Goal: Task Accomplishment & Management: Manage account settings

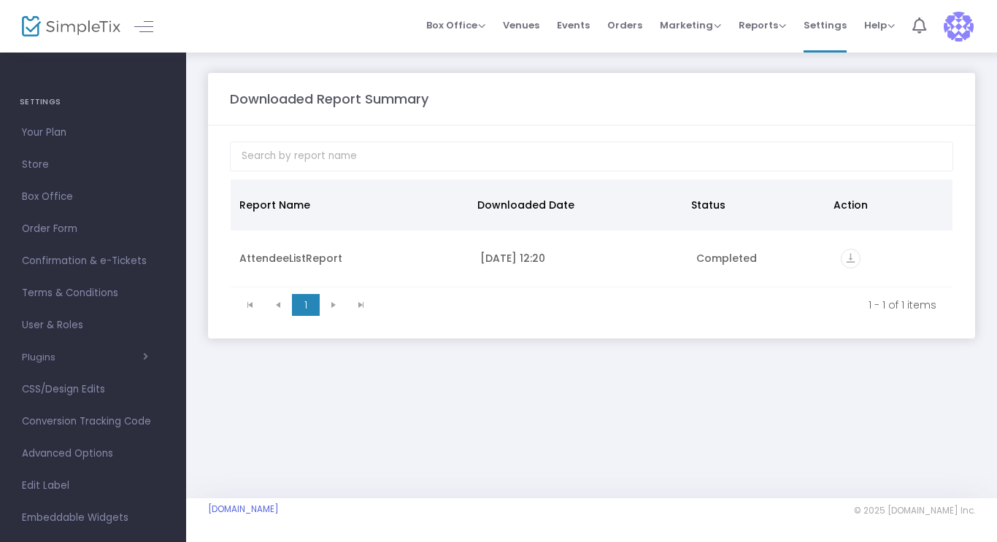
click at [45, 100] on h4 "SETTINGS" at bounding box center [93, 102] width 147 height 29
click at [69, 31] on img at bounding box center [71, 26] width 98 height 21
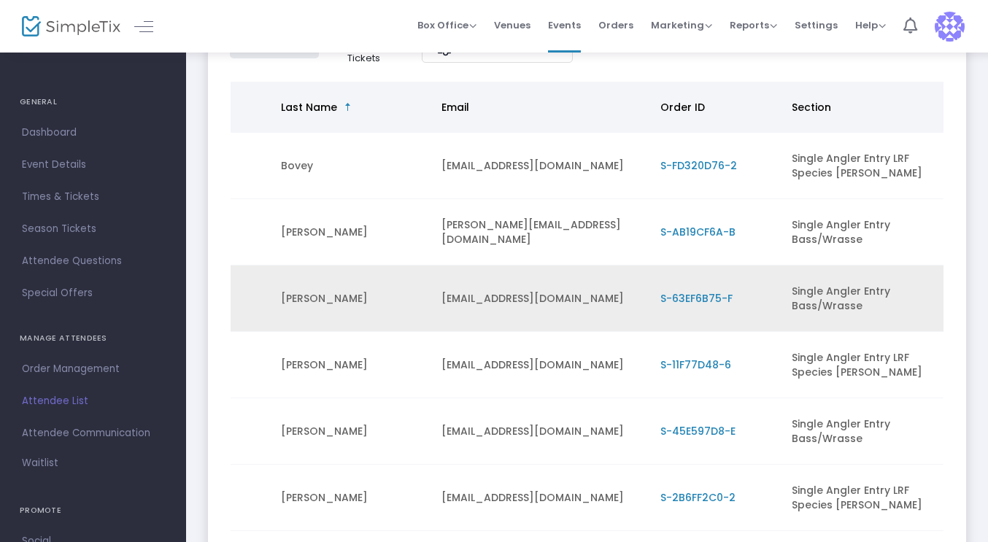
scroll to position [155, 0]
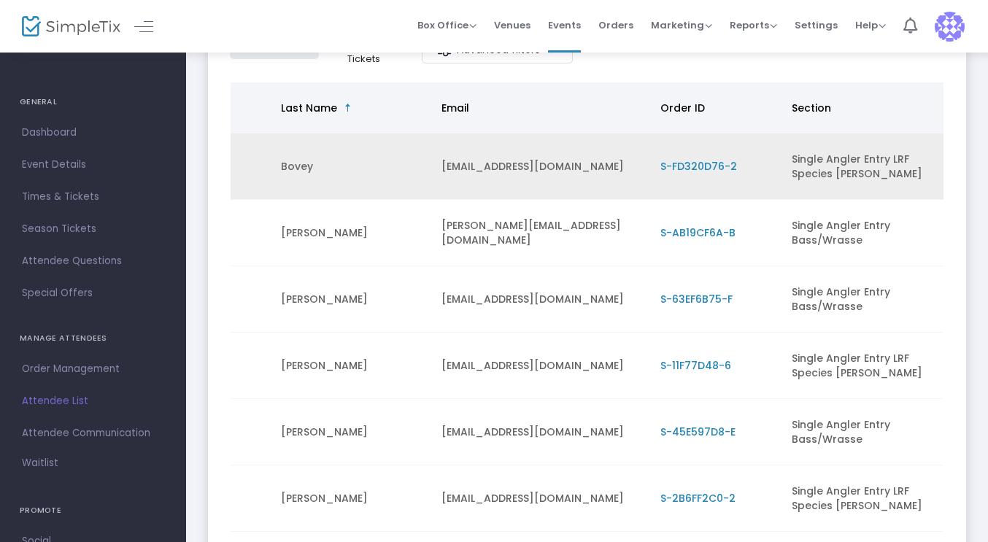
click at [694, 169] on span "S-FD320D76-2" at bounding box center [698, 166] width 77 height 15
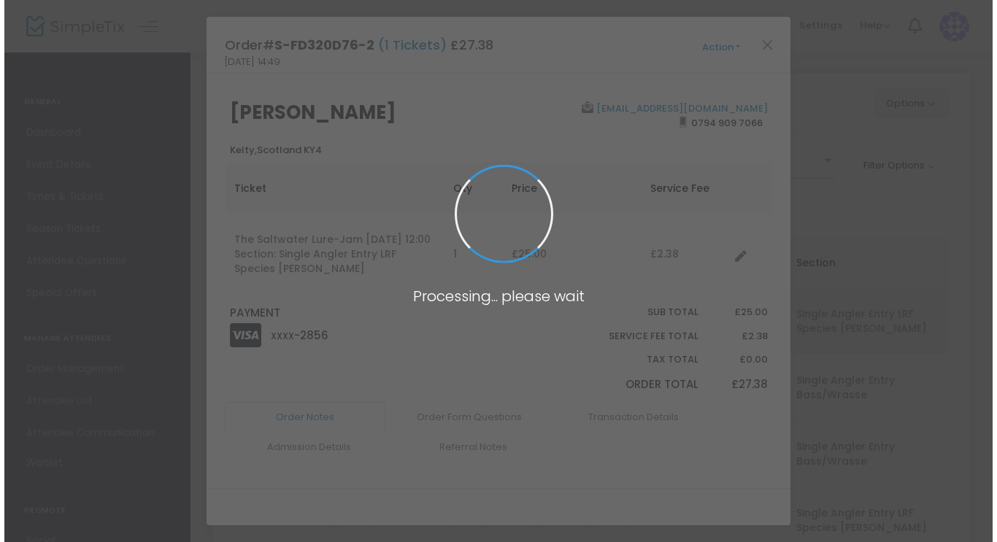
scroll to position [0, 0]
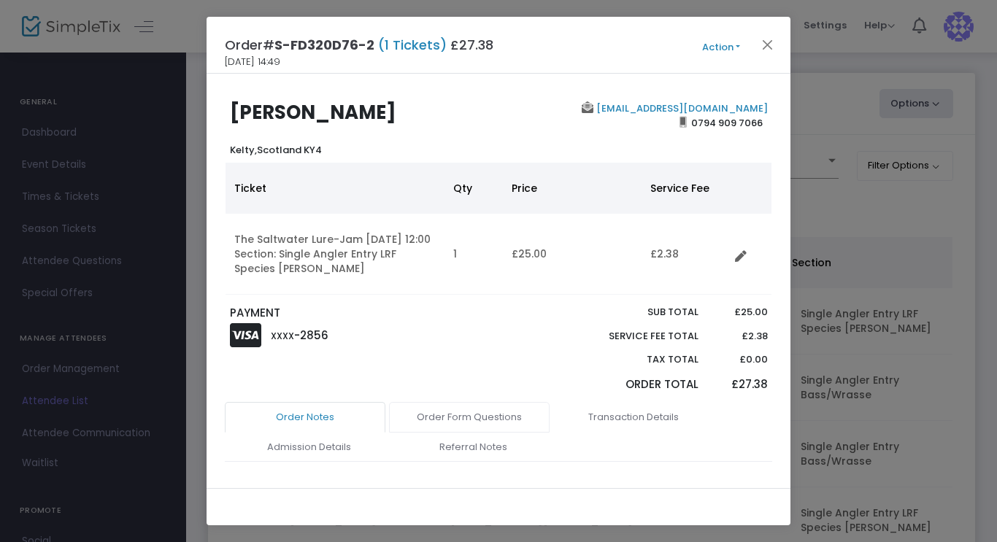
click at [471, 415] on link "Order Form Questions" at bounding box center [469, 417] width 161 height 31
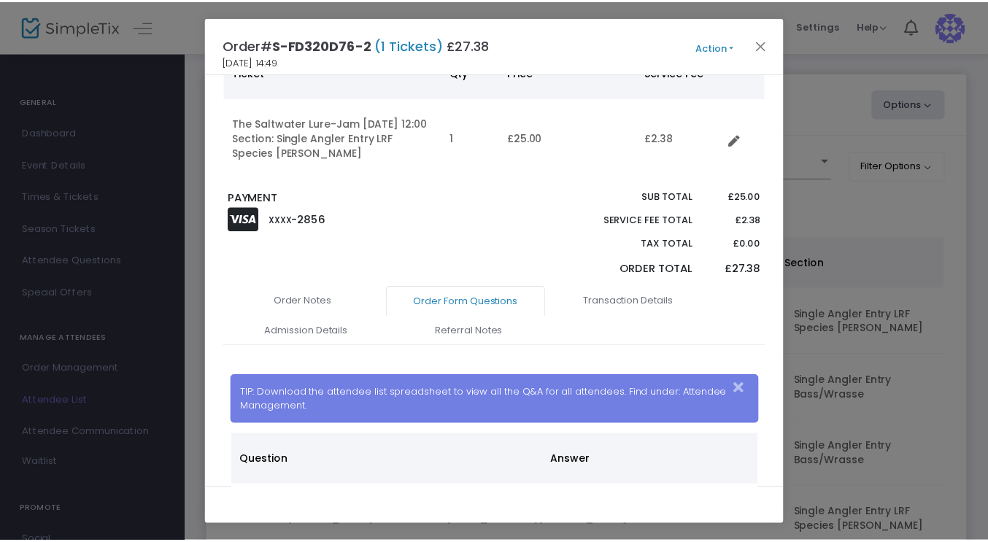
scroll to position [251, 0]
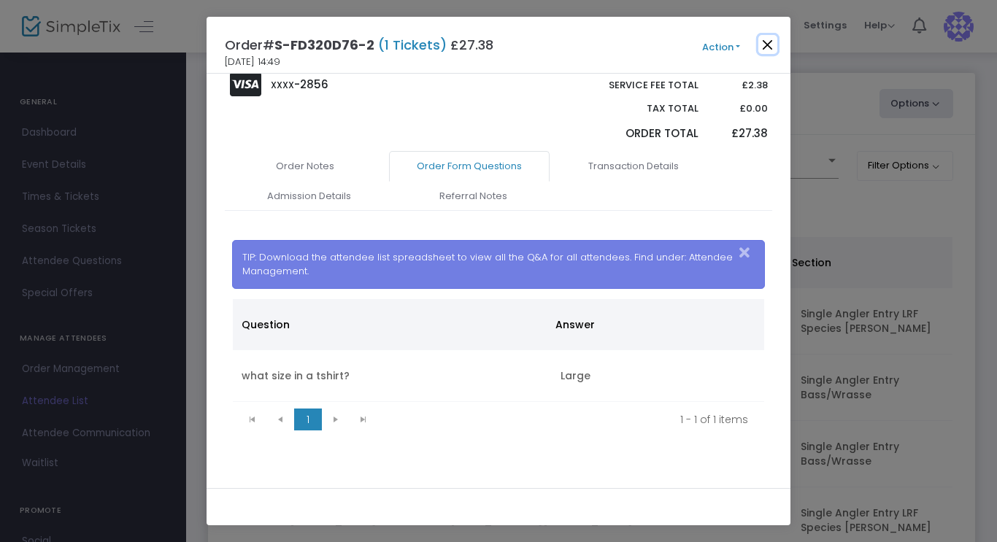
click at [767, 46] on button "Close" at bounding box center [767, 44] width 19 height 19
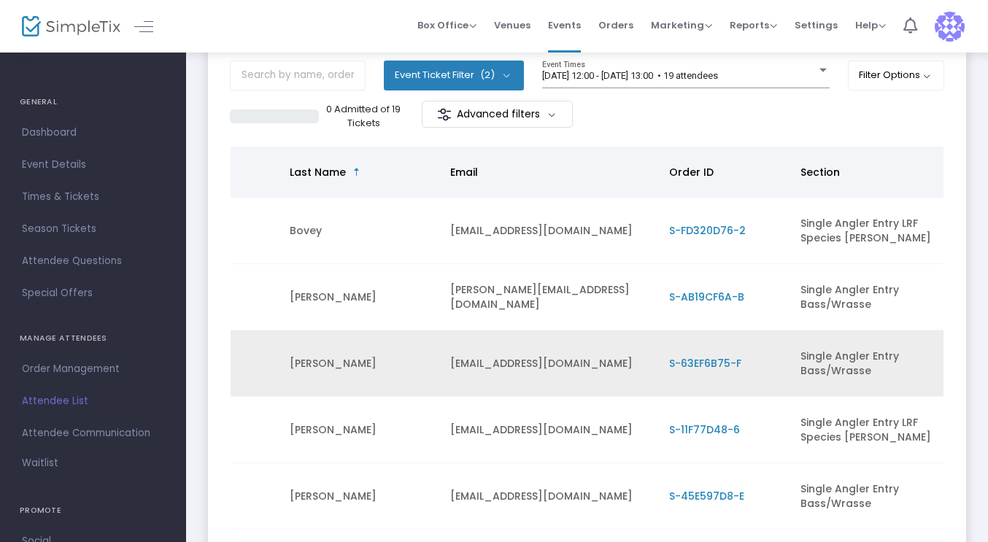
scroll to position [0, 0]
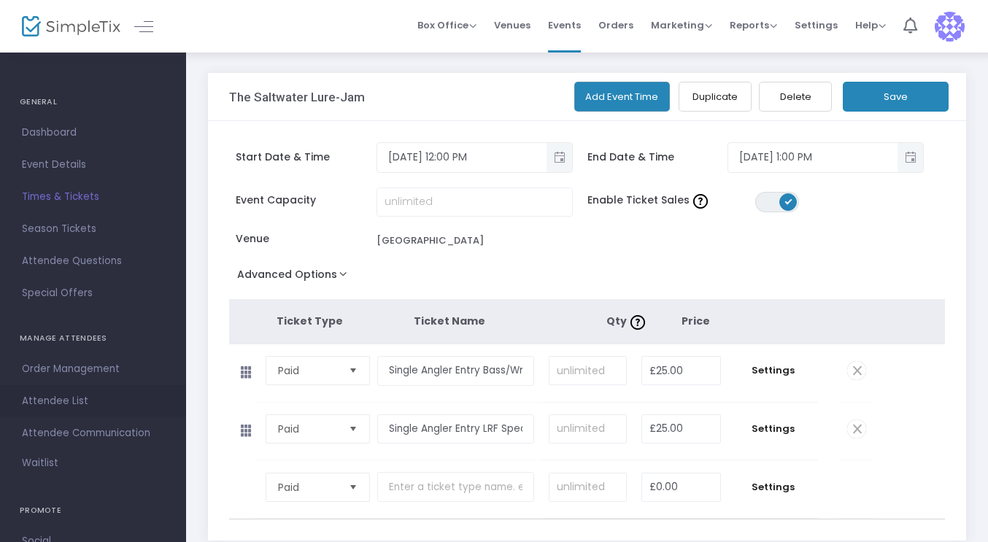
click at [69, 398] on span "Attendee List" at bounding box center [93, 401] width 142 height 19
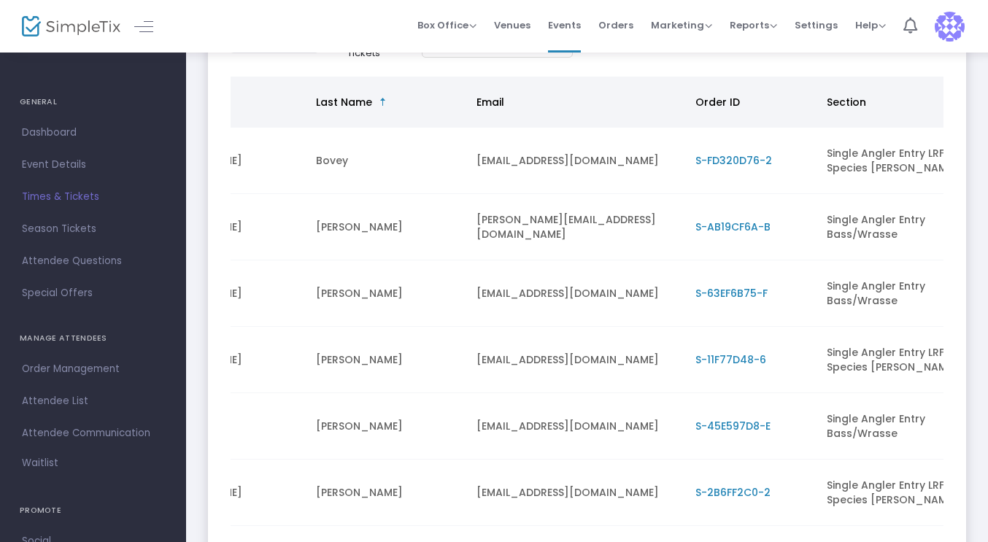
scroll to position [0, 309]
